Goal: Information Seeking & Learning: Learn about a topic

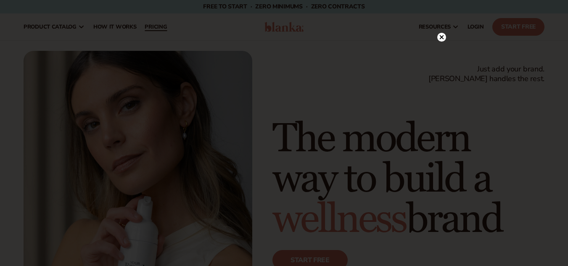
click at [163, 29] on div at bounding box center [284, 133] width 568 height 266
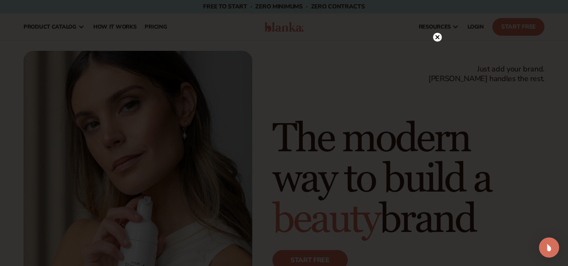
click at [435, 40] on circle at bounding box center [437, 37] width 9 height 9
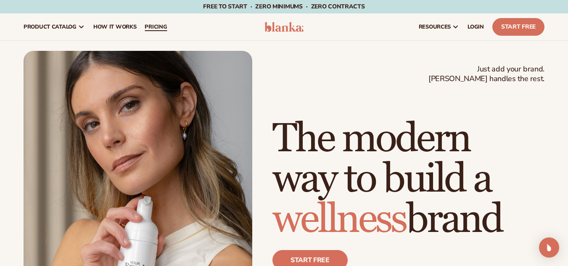
click at [150, 20] on link "pricing" at bounding box center [155, 26] width 31 height 27
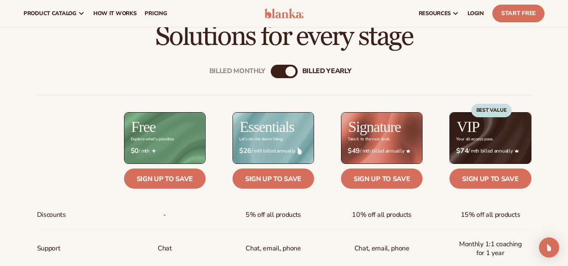
scroll to position [230, 0]
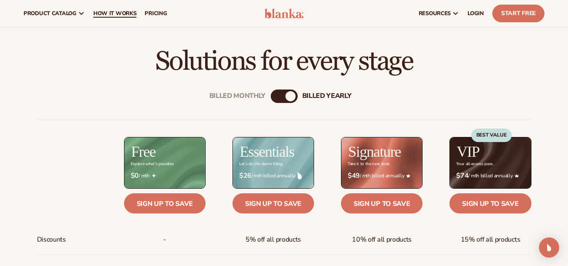
click at [117, 20] on link "How It Works" at bounding box center [115, 13] width 52 height 27
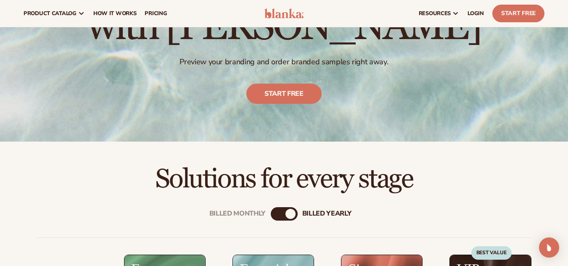
scroll to position [95, 0]
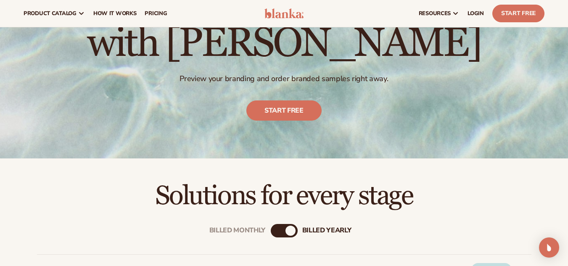
click at [287, 225] on div "Billed Monthly billed Yearly" at bounding box center [284, 230] width 27 height 13
click at [286, 230] on div "billed Yearly" at bounding box center [291, 231] width 10 height 10
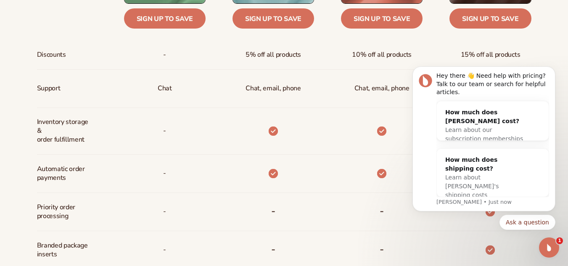
scroll to position [0, 0]
click at [552, 242] on div "Open Intercom Messenger" at bounding box center [548, 247] width 28 height 28
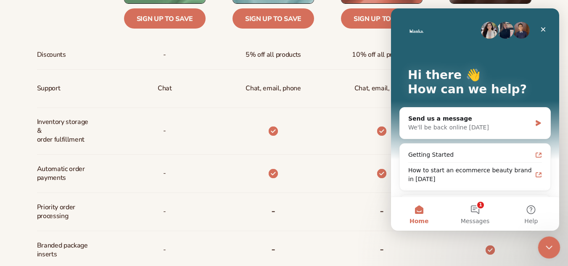
drag, startPoint x: 551, startPoint y: 243, endPoint x: 1065, endPoint y: 460, distance: 557.6
click at [552, 242] on icon "Close Intercom Messenger" at bounding box center [548, 246] width 10 height 10
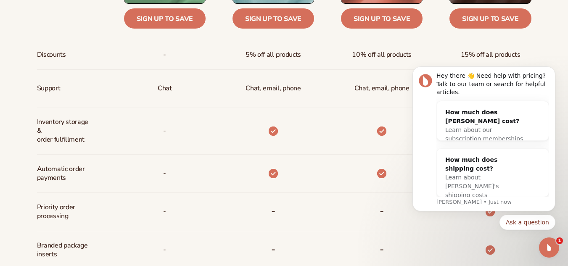
click at [48, 154] on div "Inventory storage &   order fulfillment" at bounding box center [67, 131] width 60 height 46
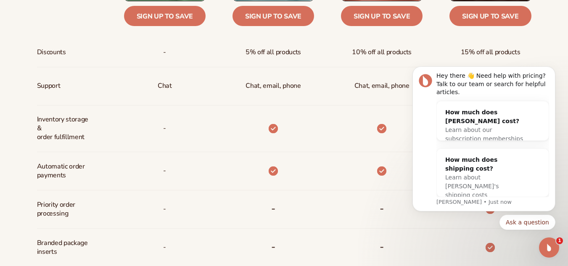
click at [114, 145] on div "-" at bounding box center [151, 129] width 109 height 47
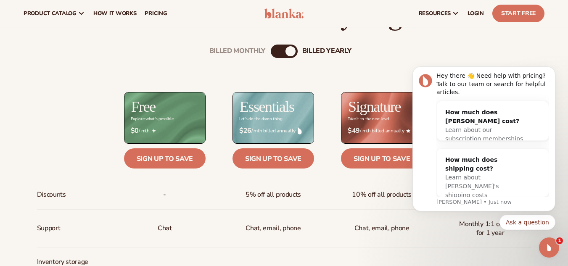
scroll to position [264, 0]
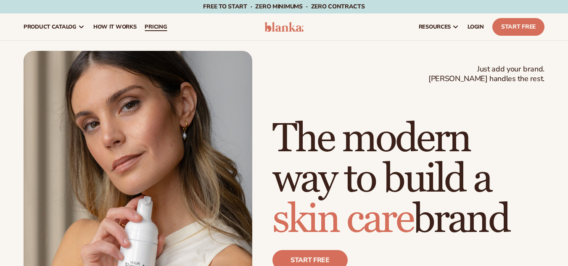
click at [159, 24] on span "pricing" at bounding box center [156, 27] width 22 height 7
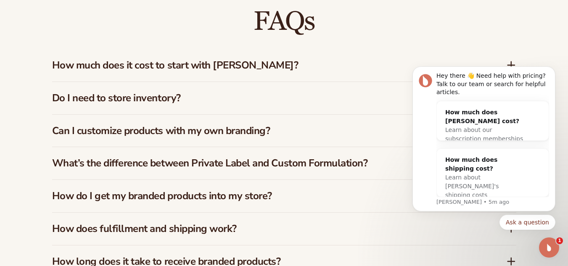
click at [192, 106] on div "Do I need to store inventory?" at bounding box center [284, 98] width 464 height 32
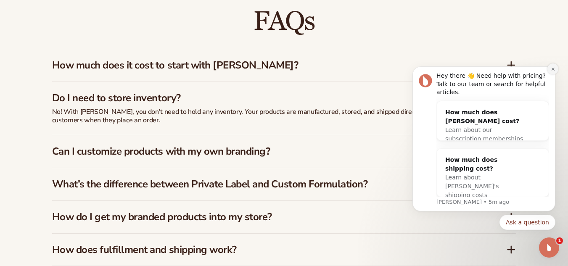
click at [553, 72] on icon "Dismiss notification" at bounding box center [553, 69] width 5 height 5
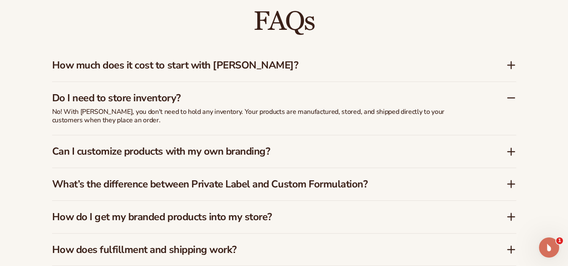
click at [194, 62] on h3 "How much does it cost to start with Blanka?" at bounding box center [266, 65] width 429 height 12
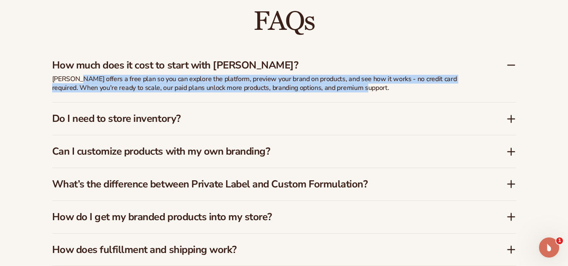
drag, startPoint x: 77, startPoint y: 70, endPoint x: 381, endPoint y: 83, distance: 304.8
click at [381, 83] on p "Blanka offers a free plan so you can explore the platform, preview your brand o…" at bounding box center [262, 84] width 421 height 18
click at [381, 81] on p "Blanka offers a free plan so you can explore the platform, preview your brand o…" at bounding box center [262, 84] width 421 height 18
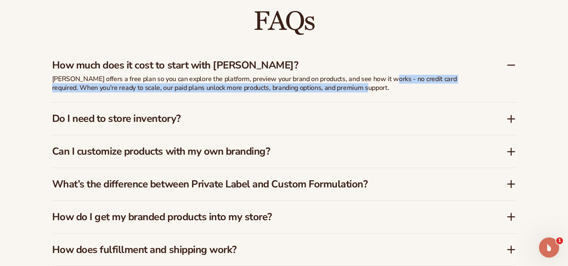
drag, startPoint x: 383, startPoint y: 72, endPoint x: 456, endPoint y: 81, distance: 73.3
click at [456, 81] on p "Blanka offers a free plan so you can explore the platform, preview your brand o…" at bounding box center [262, 84] width 421 height 18
click at [93, 80] on p "Blanka offers a free plan so you can explore the platform, preview your brand o…" at bounding box center [262, 84] width 421 height 18
drag, startPoint x: 93, startPoint y: 80, endPoint x: 403, endPoint y: 80, distance: 310.4
click at [403, 80] on p "Blanka offers a free plan so you can explore the platform, preview your brand o…" at bounding box center [262, 84] width 421 height 18
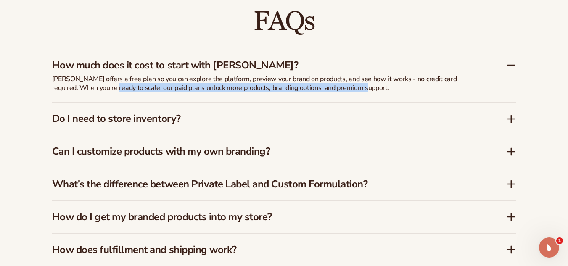
click at [403, 81] on p "Blanka offers a free plan so you can explore the platform, preview your brand o…" at bounding box center [262, 84] width 421 height 18
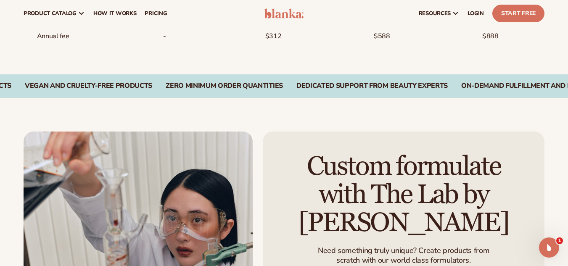
scroll to position [752, 0]
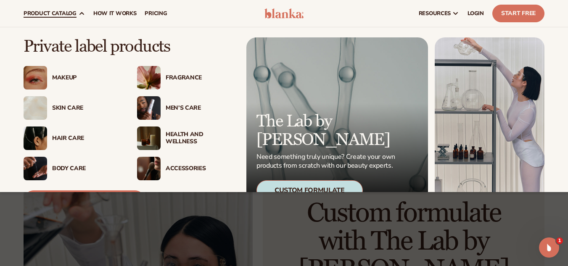
click at [56, 17] on span "product catalog" at bounding box center [50, 13] width 53 height 7
click at [60, 111] on div "Skin Care" at bounding box center [86, 108] width 68 height 7
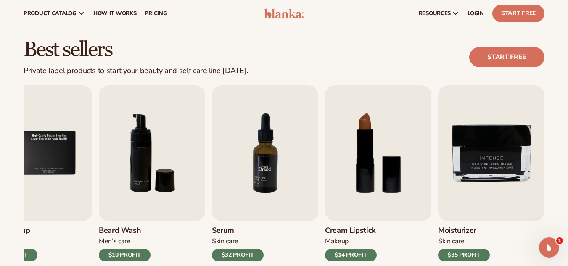
click at [292, 177] on img "7 / 9" at bounding box center [265, 153] width 106 height 136
click at [224, 232] on h3 "Serum" at bounding box center [238, 230] width 52 height 9
click at [247, 162] on img "7 / 9" at bounding box center [265, 153] width 106 height 136
click at [247, 257] on div "$32 PROFIT" at bounding box center [238, 255] width 52 height 13
click at [244, 136] on img "7 / 9" at bounding box center [265, 153] width 106 height 136
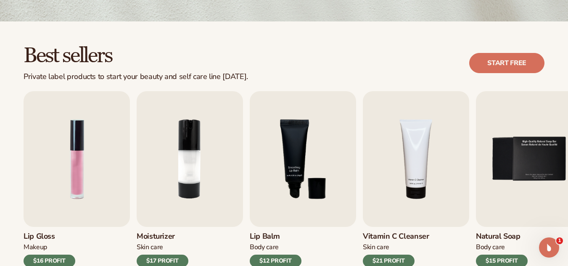
scroll to position [252, 0]
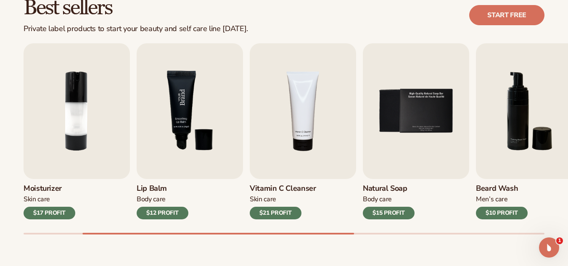
click at [211, 128] on img "3 / 9" at bounding box center [190, 111] width 106 height 136
click at [499, 12] on link "Start free" at bounding box center [506, 15] width 75 height 20
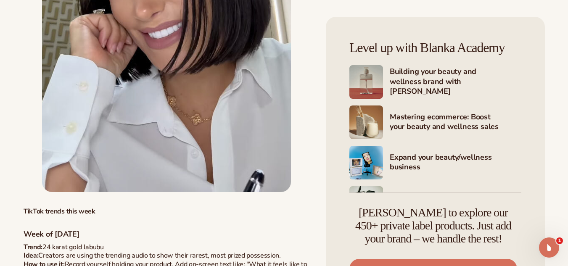
scroll to position [1556, 0]
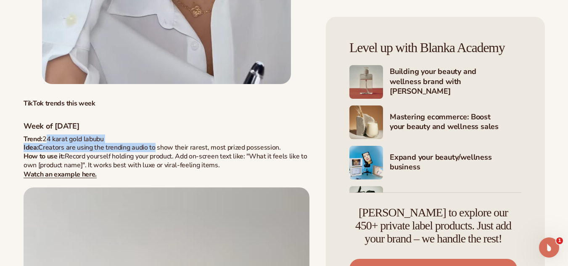
drag, startPoint x: 47, startPoint y: 138, endPoint x: 156, endPoint y: 149, distance: 109.6
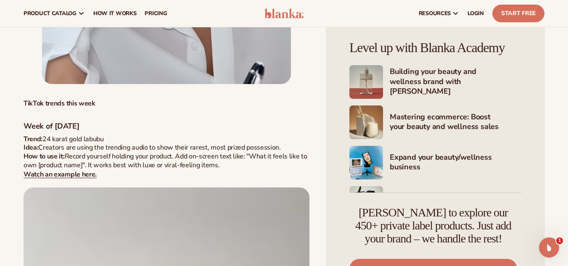
scroll to position [1388, 0]
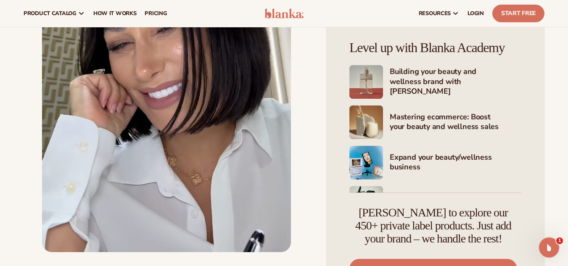
click at [147, 126] on img at bounding box center [166, 42] width 249 height 419
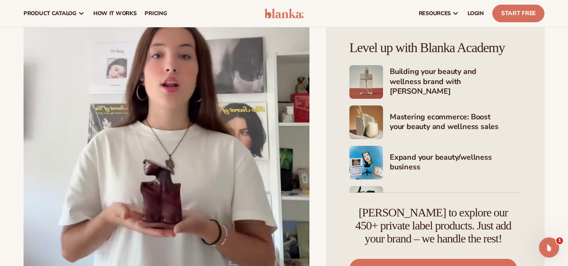
scroll to position [1556, 0]
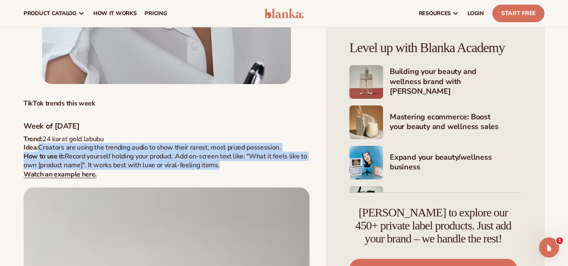
drag, startPoint x: 42, startPoint y: 146, endPoint x: 230, endPoint y: 167, distance: 189.3
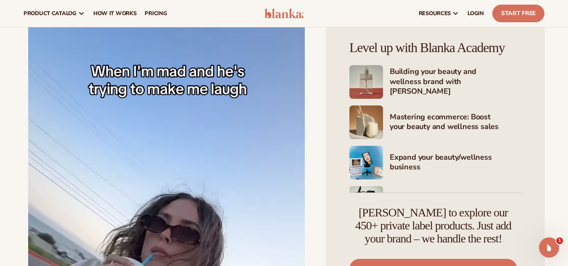
scroll to position [2987, 0]
